Goal: Register for event/course

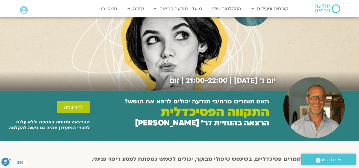
click at [73, 106] on span "להרשמה" at bounding box center [73, 107] width 19 height 5
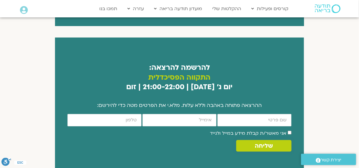
scroll to position [374, 0]
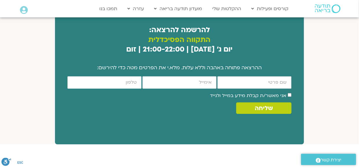
click at [267, 76] on input "firstname" at bounding box center [255, 82] width 74 height 12
type input "[PERSON_NAME]"
type input "[EMAIL_ADDRESS][DOMAIN_NAME]"
type input "0544286056"
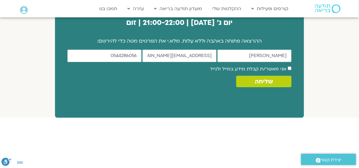
scroll to position [432, 0]
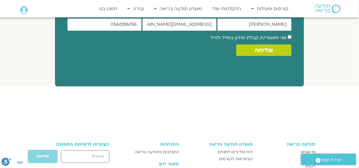
click at [272, 47] on span "שליחה" at bounding box center [264, 50] width 18 height 7
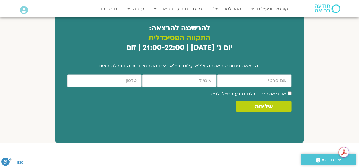
scroll to position [377, 0]
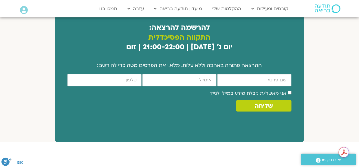
click at [242, 74] on input "firstname" at bounding box center [255, 80] width 74 height 12
type input "[PERSON_NAME]"
type input "[EMAIL_ADDRESS][DOMAIN_NAME]"
type input "0544286056"
click at [260, 103] on span "שליחה" at bounding box center [264, 106] width 18 height 7
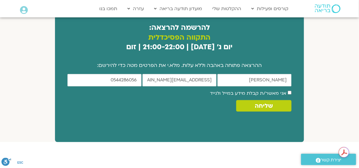
click at [287, 89] on span "אני מאשר/ת קבלת מידע במייל ולנייד" at bounding box center [251, 93] width 82 height 8
click at [271, 103] on span "שליחה" at bounding box center [264, 106] width 18 height 7
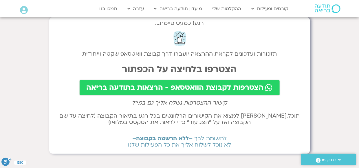
scroll to position [29, 0]
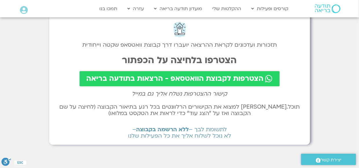
click at [212, 78] on span "הצטרפות לקבוצת הוואטסאפ - הרצאות בתודעה בריאה" at bounding box center [175, 79] width 177 height 8
